Goal: Task Accomplishment & Management: Use online tool/utility

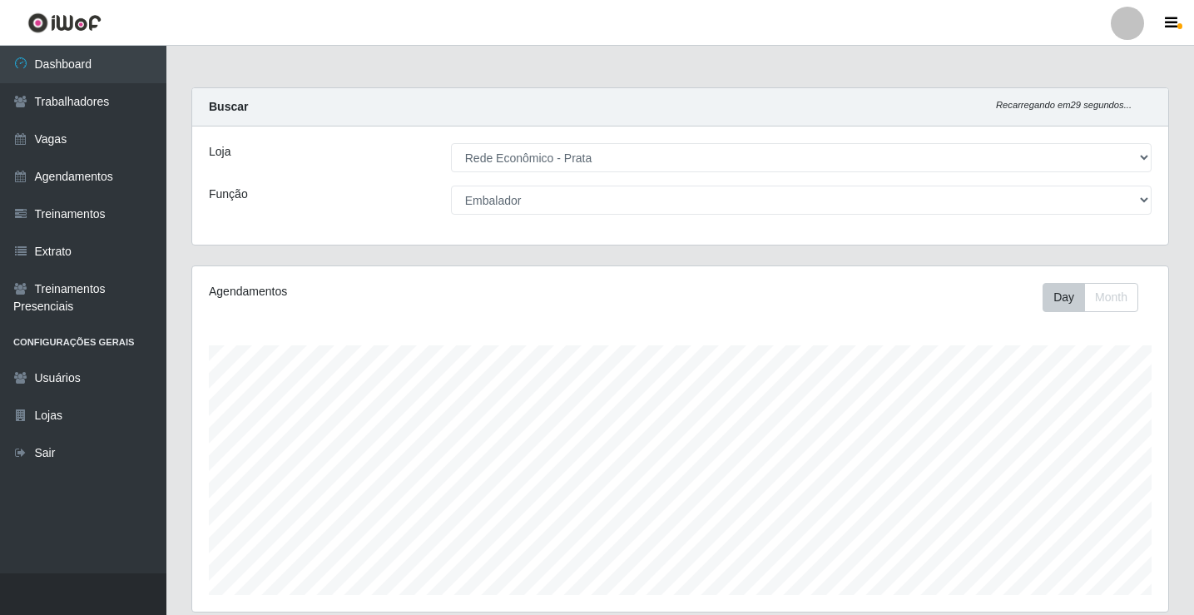
select select "192"
select select "1"
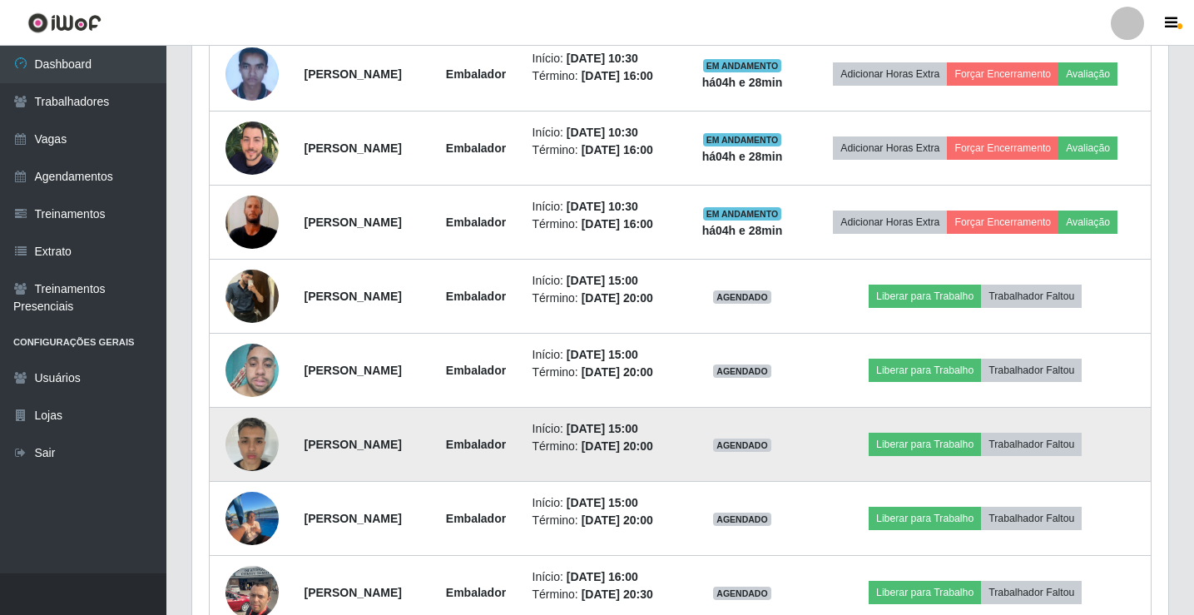
scroll to position [693, 0]
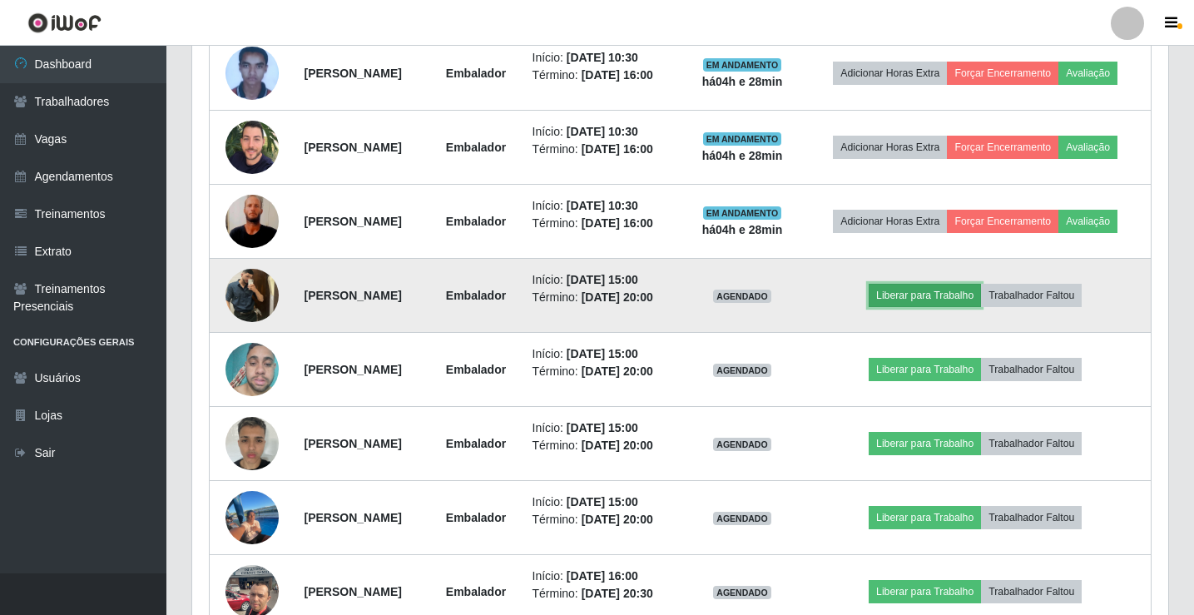
click at [924, 296] on button "Liberar para Trabalho" at bounding box center [925, 295] width 112 height 23
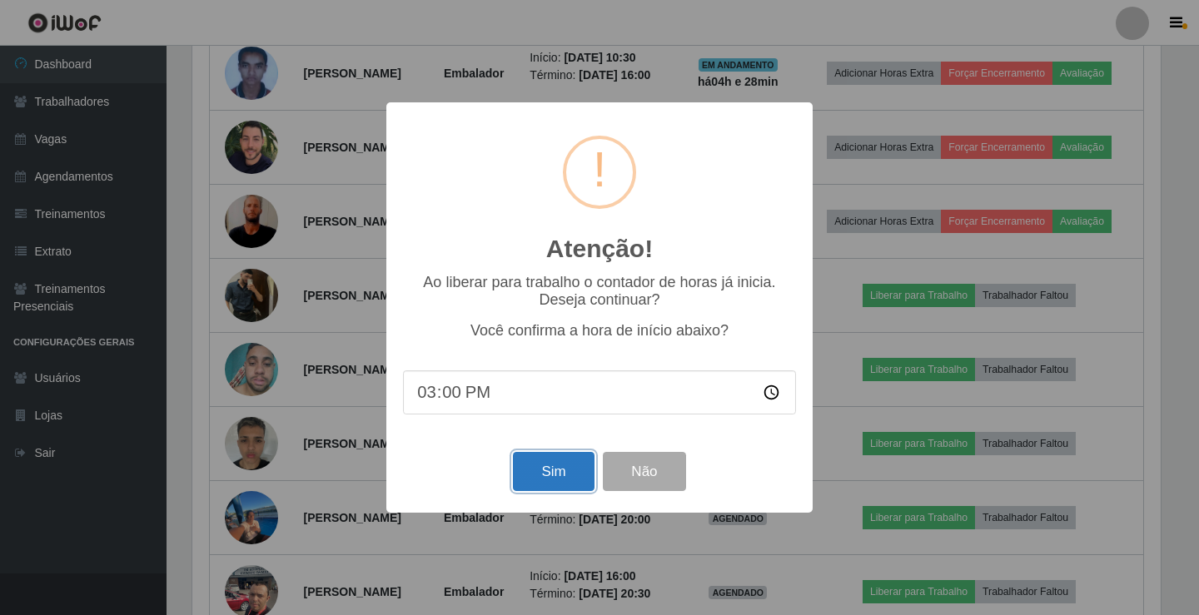
click at [534, 489] on button "Sim" at bounding box center [553, 471] width 81 height 39
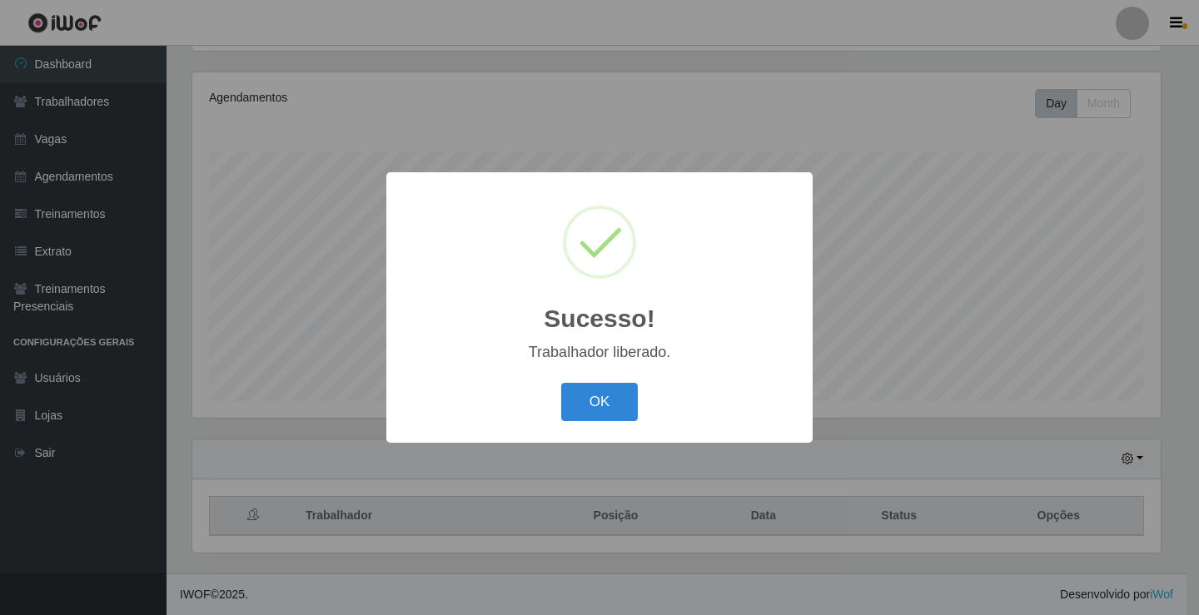
click at [561, 383] on button "OK" at bounding box center [599, 402] width 77 height 39
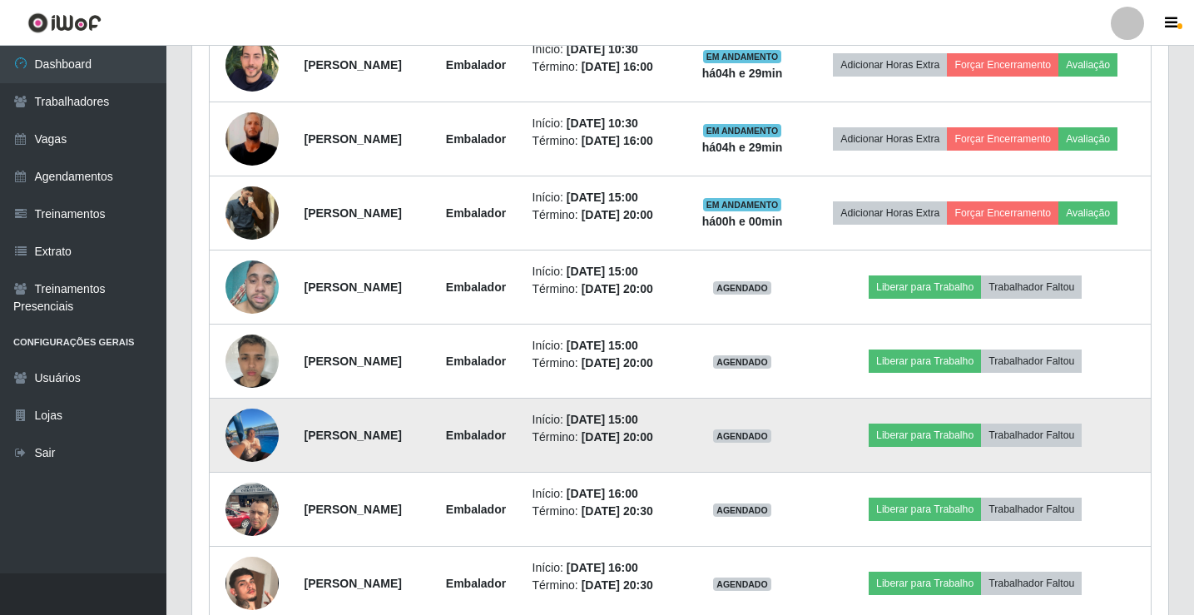
scroll to position [777, 0]
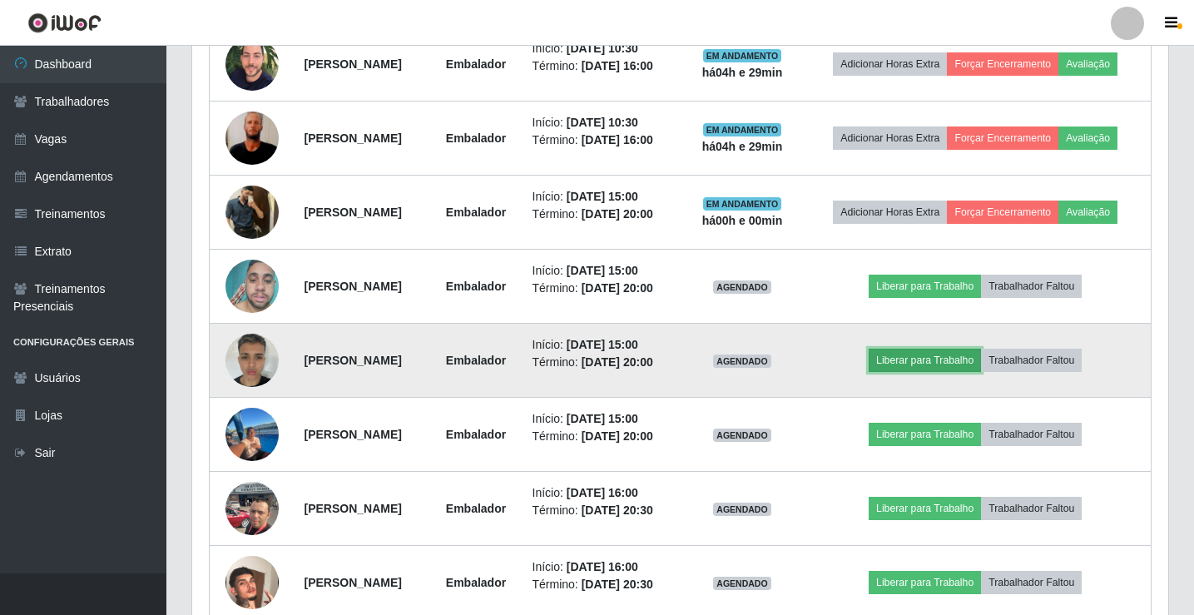
click at [981, 354] on button "Liberar para Trabalho" at bounding box center [925, 360] width 112 height 23
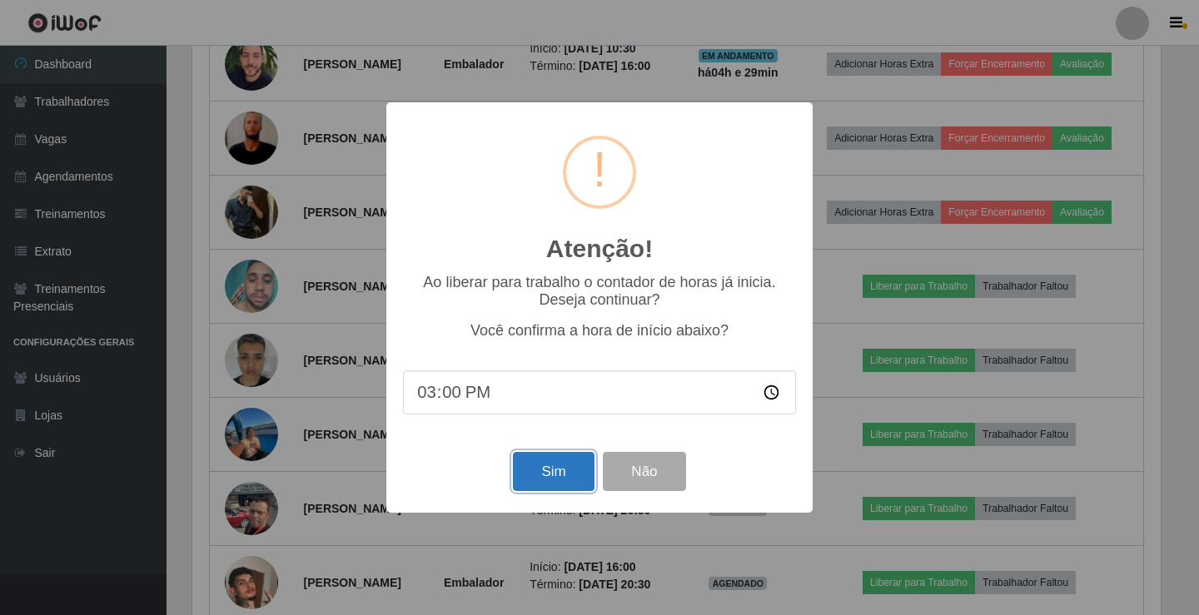
click at [571, 468] on button "Sim" at bounding box center [553, 471] width 81 height 39
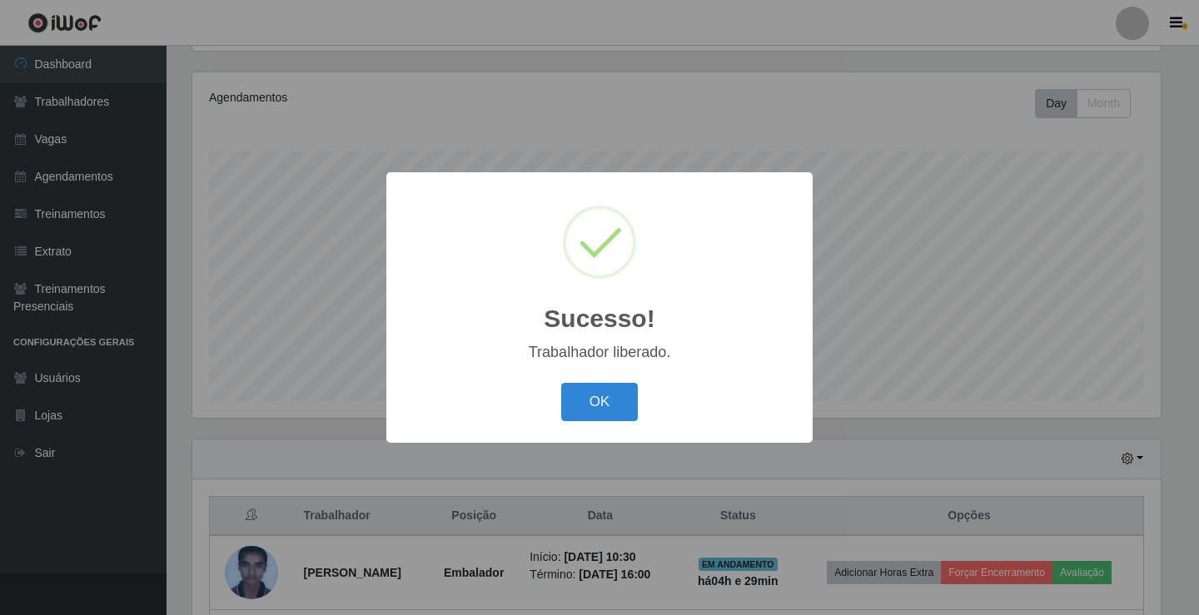
click at [561, 383] on button "OK" at bounding box center [599, 402] width 77 height 39
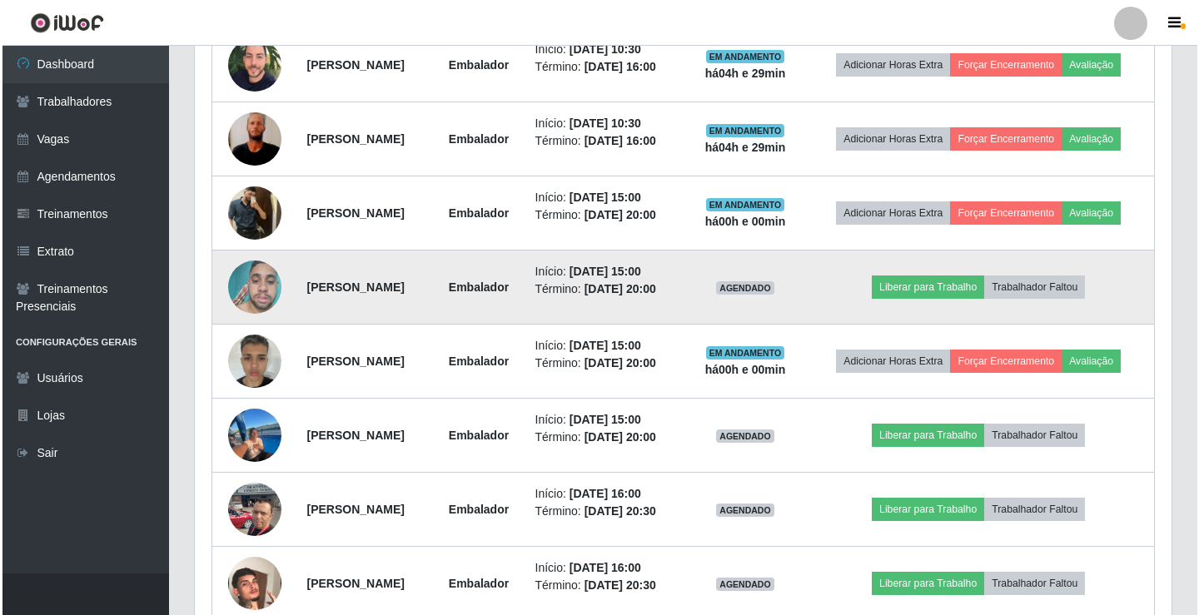
scroll to position [777, 0]
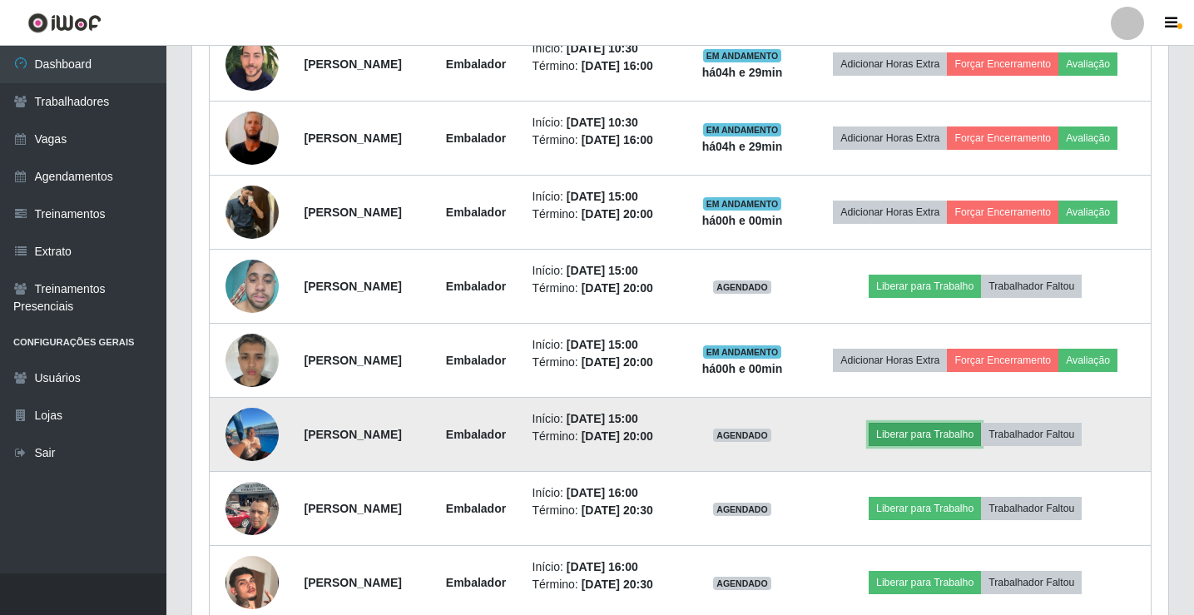
click at [963, 432] on button "Liberar para Trabalho" at bounding box center [925, 434] width 112 height 23
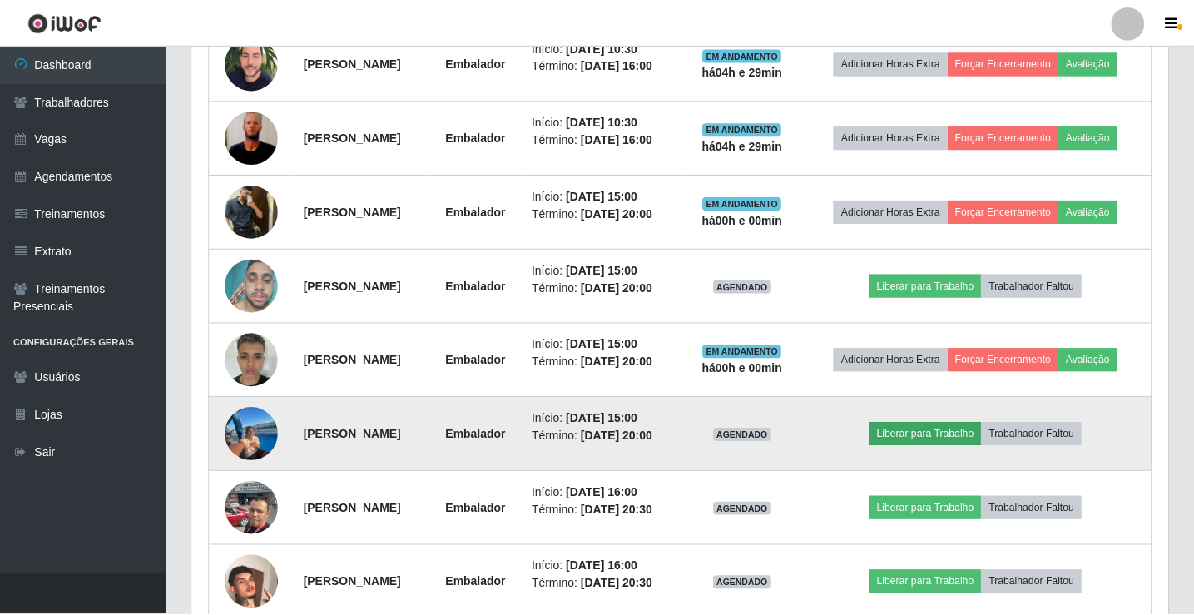
scroll to position [345, 968]
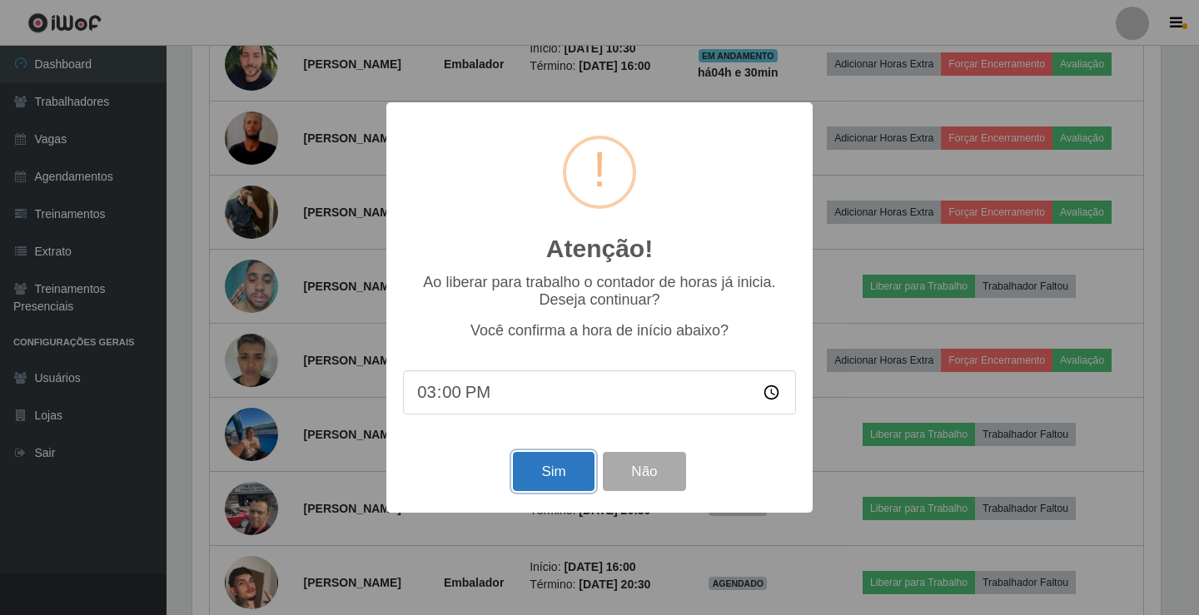
click at [554, 484] on button "Sim" at bounding box center [553, 471] width 81 height 39
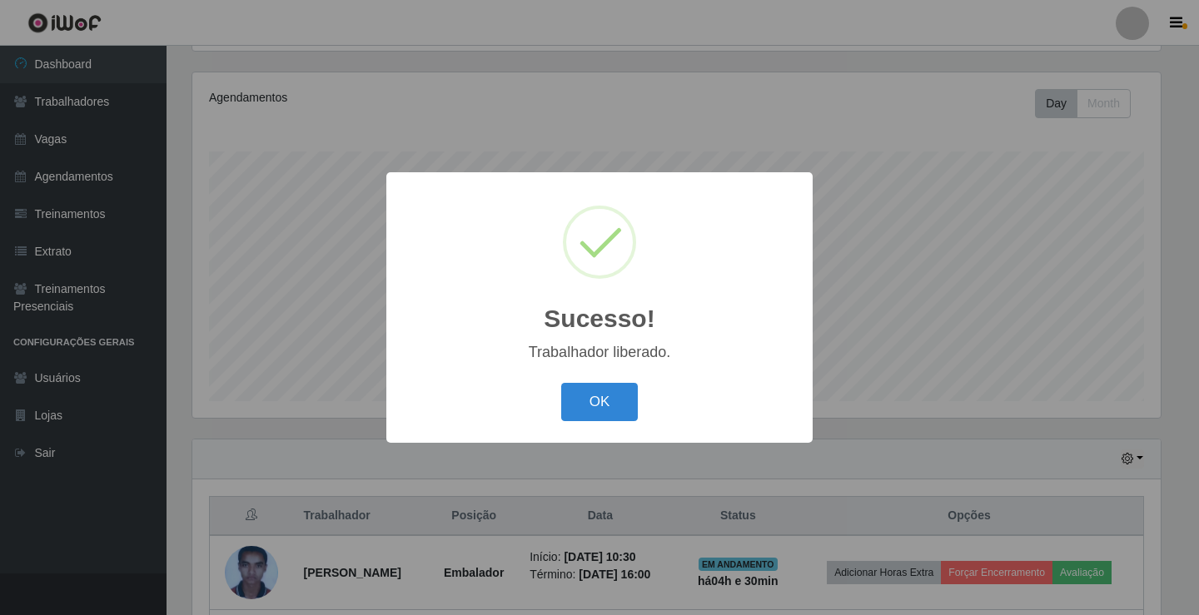
click at [561, 383] on button "OK" at bounding box center [599, 402] width 77 height 39
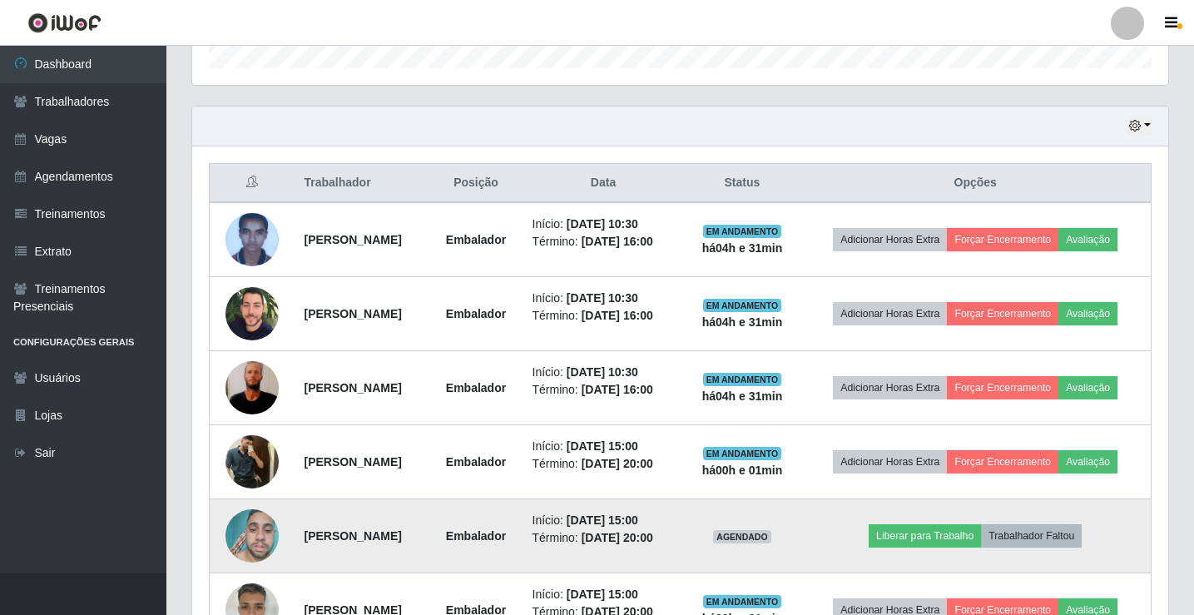
scroll to position [610, 0]
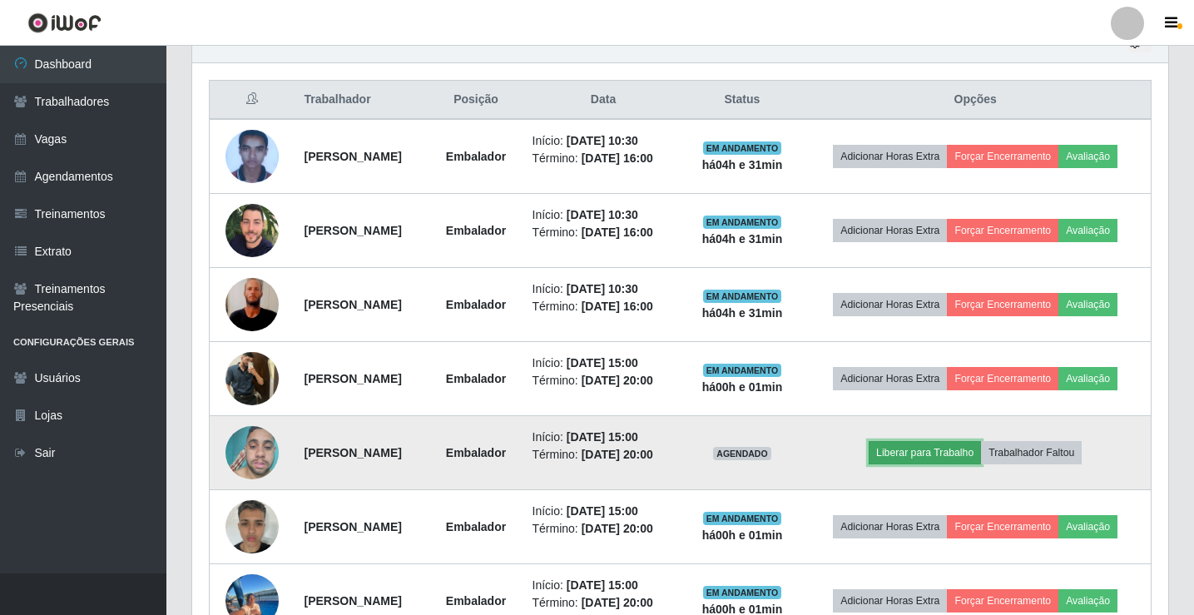
click at [975, 453] on button "Liberar para Trabalho" at bounding box center [925, 452] width 112 height 23
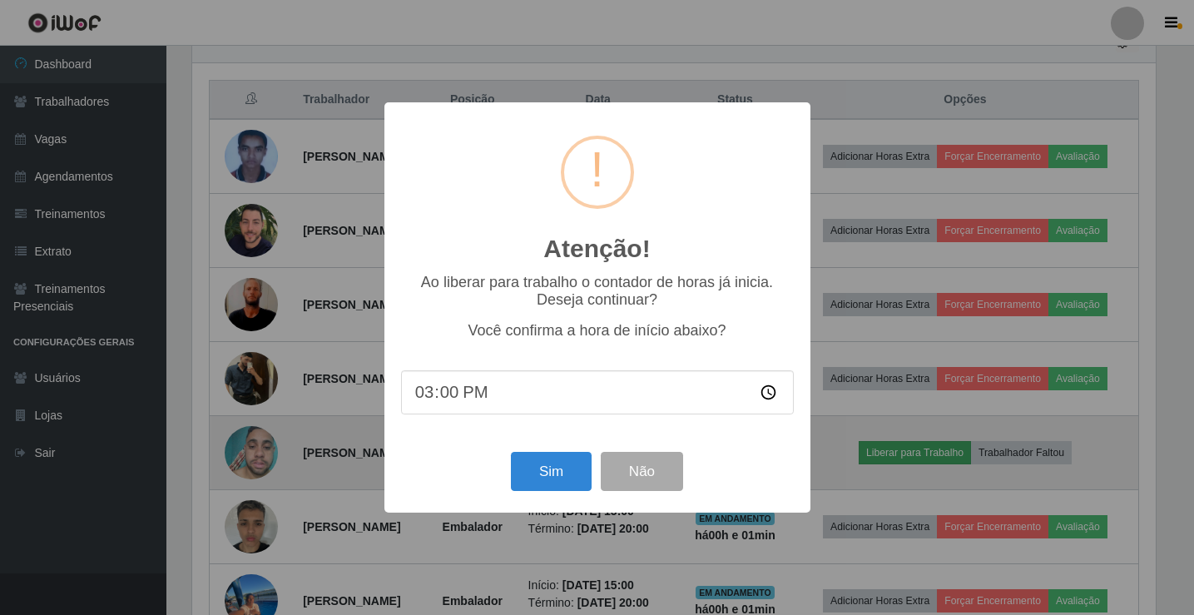
scroll to position [345, 968]
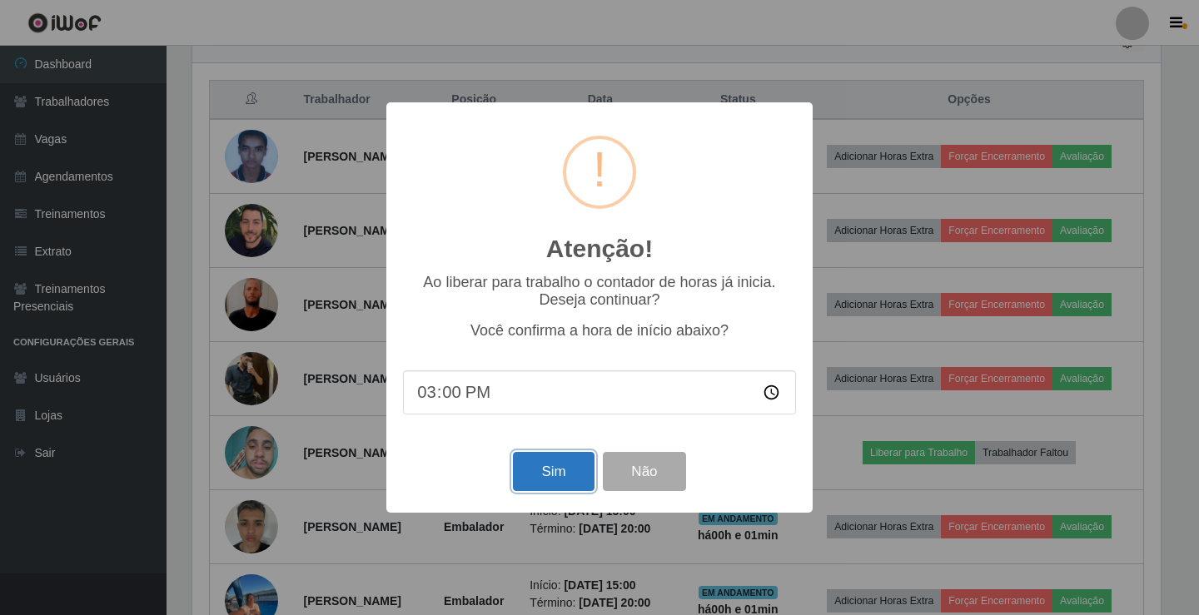
click at [549, 490] on button "Sim" at bounding box center [553, 471] width 81 height 39
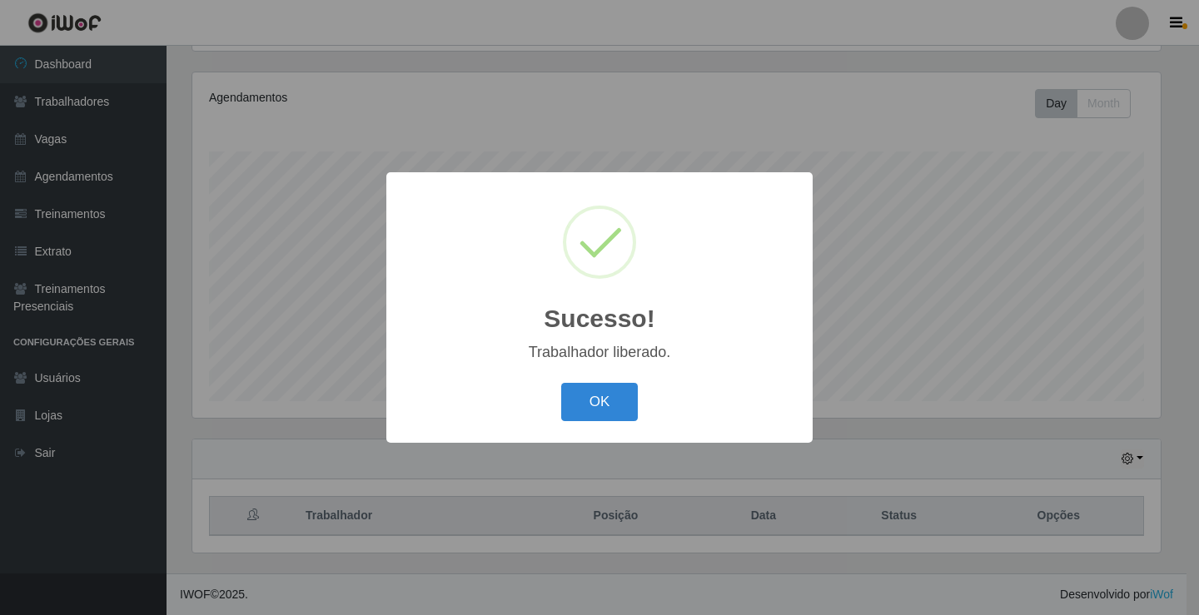
click at [561, 383] on button "OK" at bounding box center [599, 402] width 77 height 39
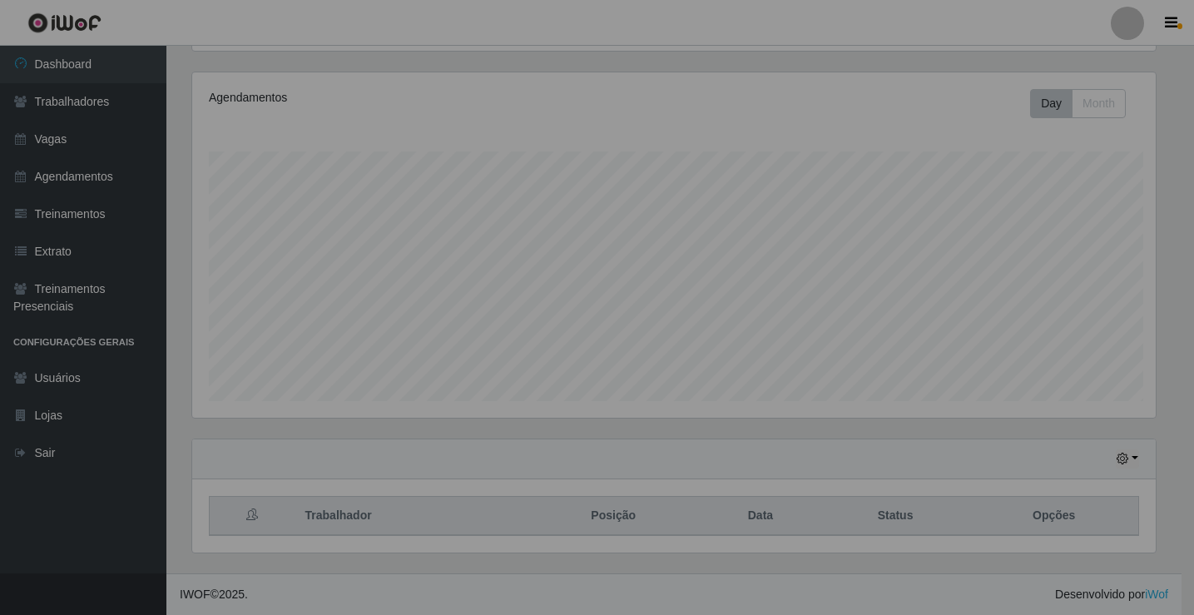
scroll to position [345, 976]
